Goal: Transaction & Acquisition: Purchase product/service

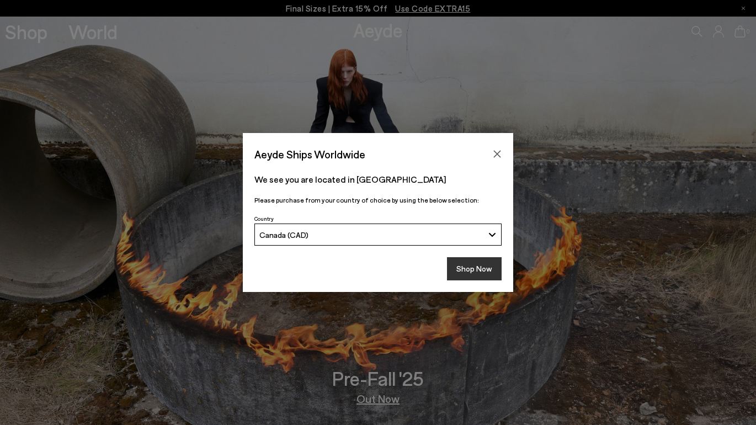
click at [468, 269] on button "Shop Now" at bounding box center [474, 268] width 55 height 23
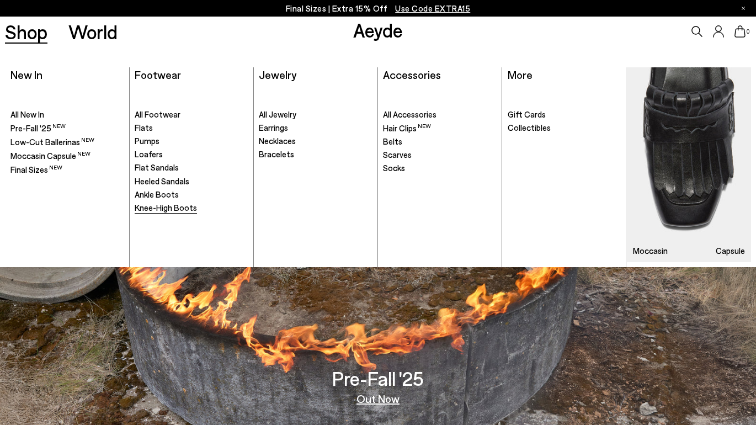
click at [150, 211] on span "Knee-High Boots" at bounding box center [166, 208] width 62 height 10
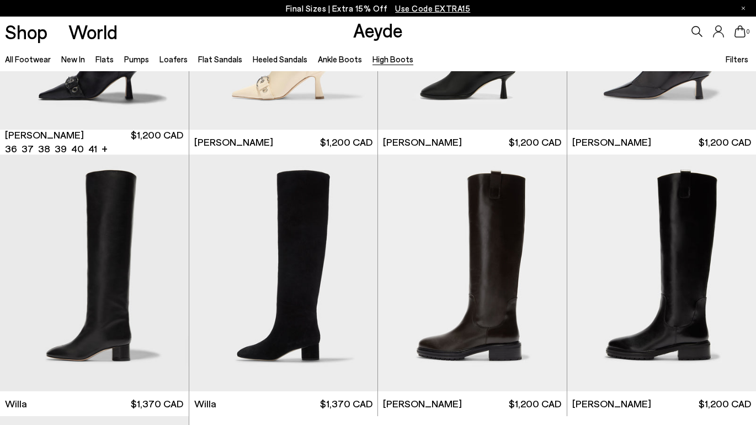
scroll to position [184, 0]
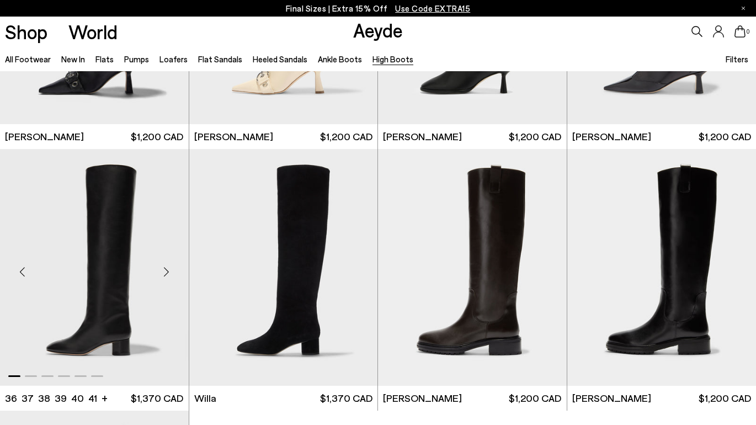
click at [163, 269] on div "Next slide" at bounding box center [166, 271] width 33 height 33
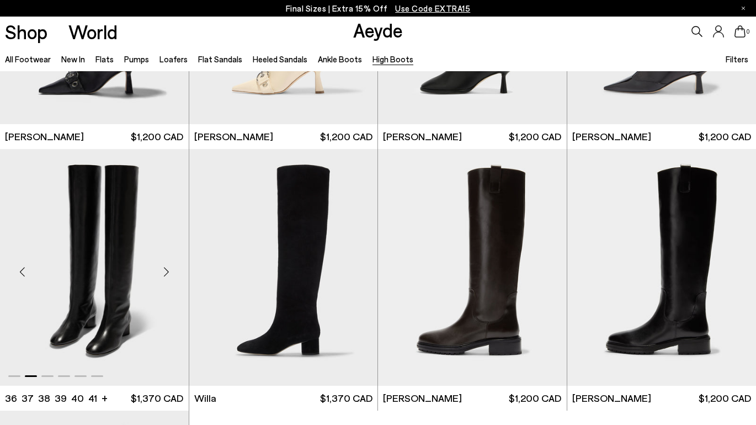
click at [163, 269] on div "Next slide" at bounding box center [166, 271] width 33 height 33
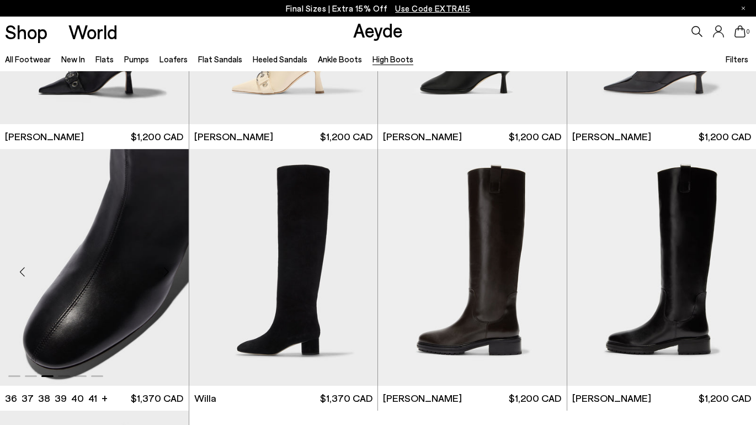
click at [163, 269] on div "Next slide" at bounding box center [166, 271] width 33 height 33
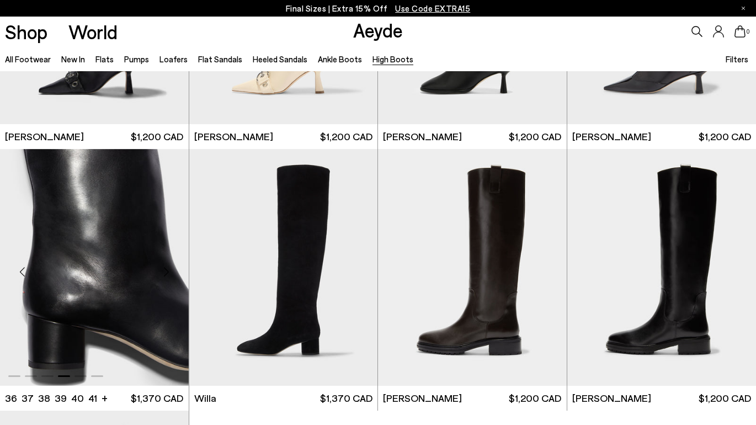
click at [163, 269] on div "Next slide" at bounding box center [166, 271] width 33 height 33
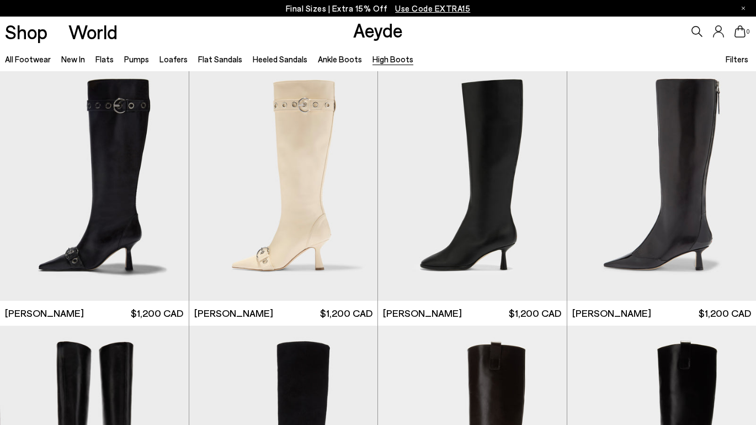
scroll to position [0, 0]
